Goal: Transaction & Acquisition: Purchase product/service

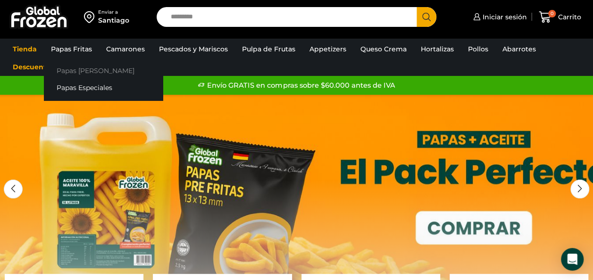
click at [94, 70] on link "Papas [PERSON_NAME]" at bounding box center [103, 70] width 119 height 17
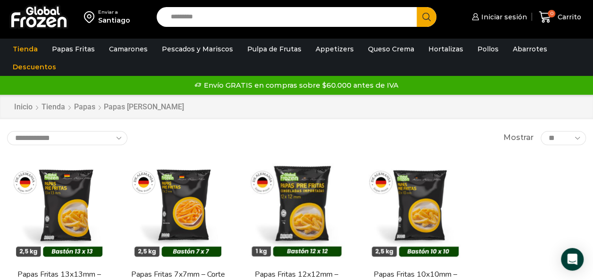
click at [247, 15] on input "Search input" at bounding box center [289, 17] width 246 height 20
type input "*****"
click at [417, 7] on button "Search" at bounding box center [427, 17] width 20 height 20
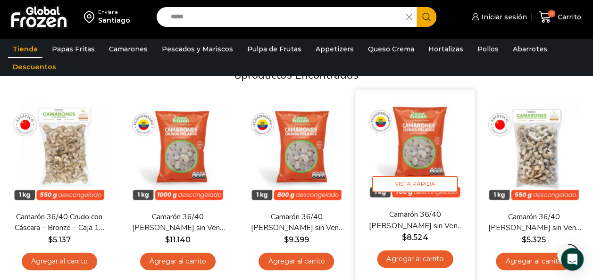
scroll to position [83, 0]
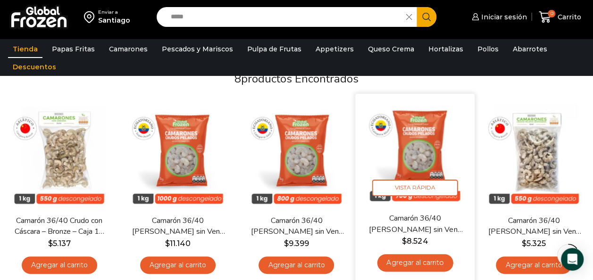
click at [423, 142] on img at bounding box center [414, 153] width 105 height 105
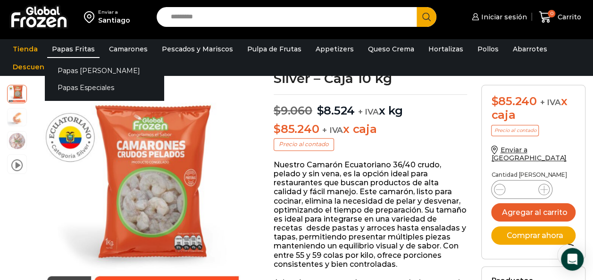
scroll to position [67, 0]
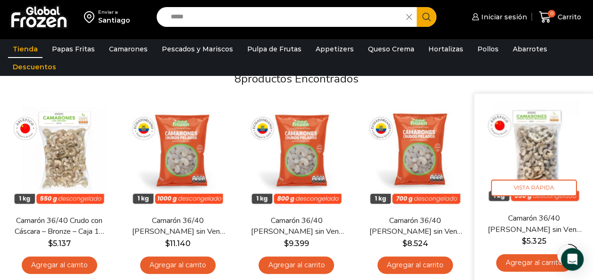
click at [547, 151] on img at bounding box center [533, 153] width 105 height 105
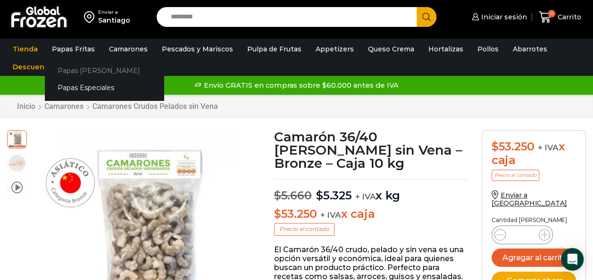
click at [86, 66] on link "Papas [PERSON_NAME]" at bounding box center [104, 70] width 119 height 17
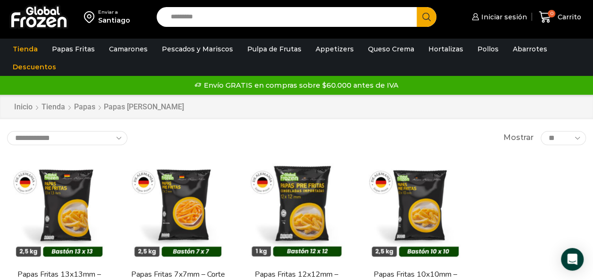
click at [270, 14] on input "Search input" at bounding box center [289, 17] width 246 height 20
type input "**********"
click at [417, 7] on button "Search" at bounding box center [427, 17] width 20 height 20
